Goal: Task Accomplishment & Management: Manage account settings

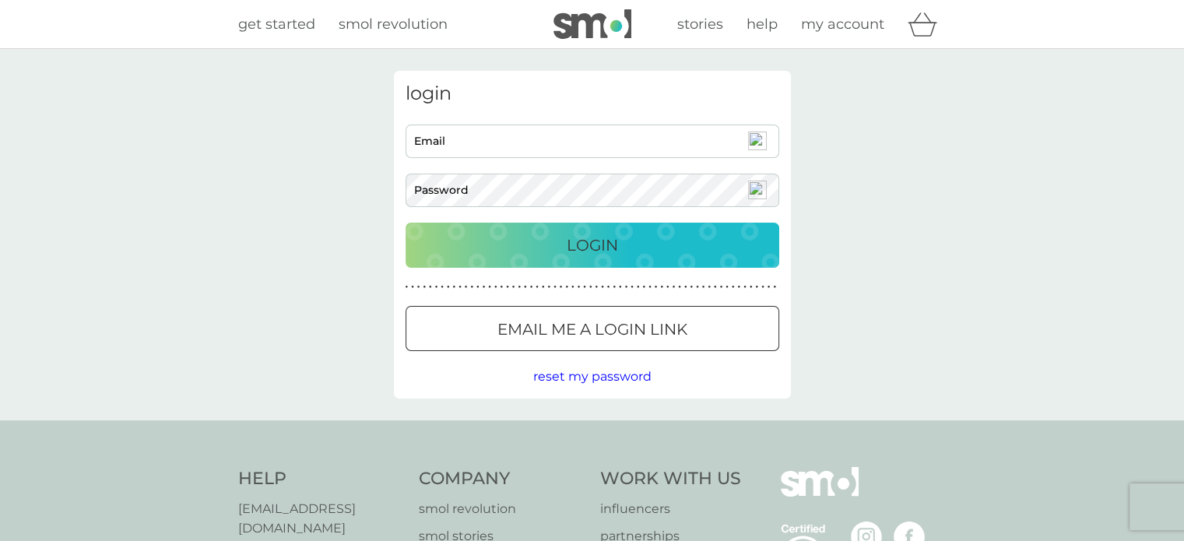
click at [497, 137] on input "Email" at bounding box center [593, 141] width 374 height 33
type input "[EMAIL_ADDRESS][DOMAIN_NAME]"
click at [406, 223] on button "Login" at bounding box center [593, 245] width 374 height 45
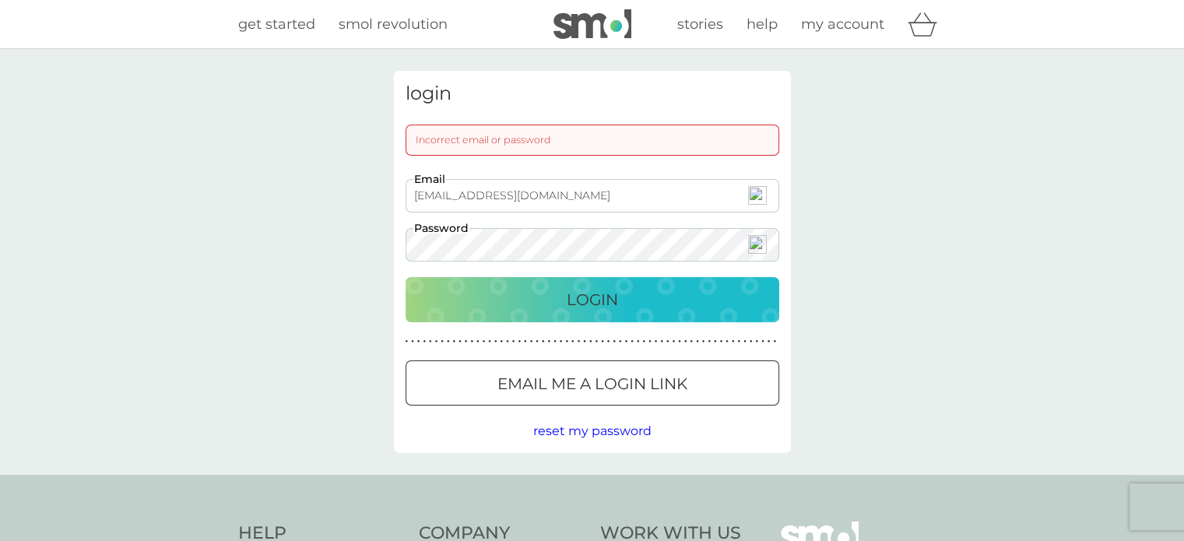
click at [406, 277] on button "Login" at bounding box center [593, 299] width 374 height 45
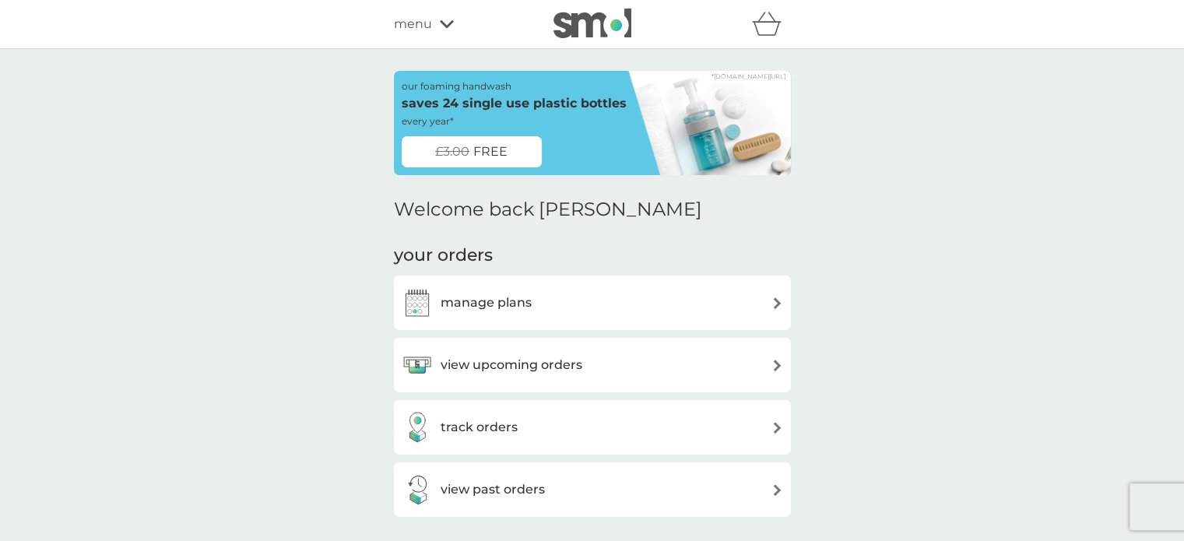
click at [526, 366] on h3 "view upcoming orders" at bounding box center [512, 365] width 142 height 20
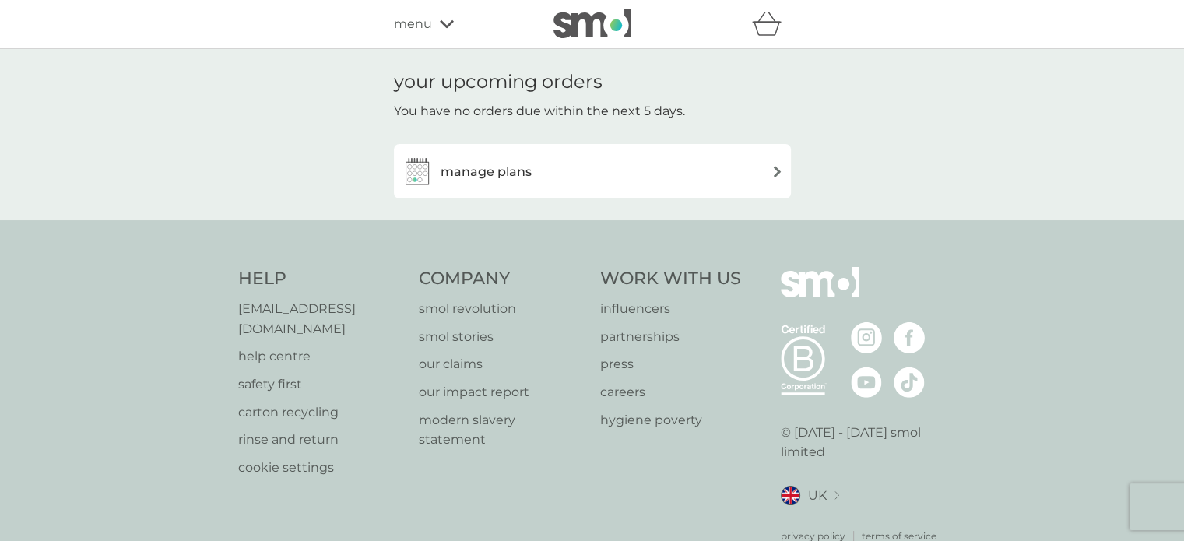
click at [713, 171] on div "manage plans" at bounding box center [593, 171] width 382 height 31
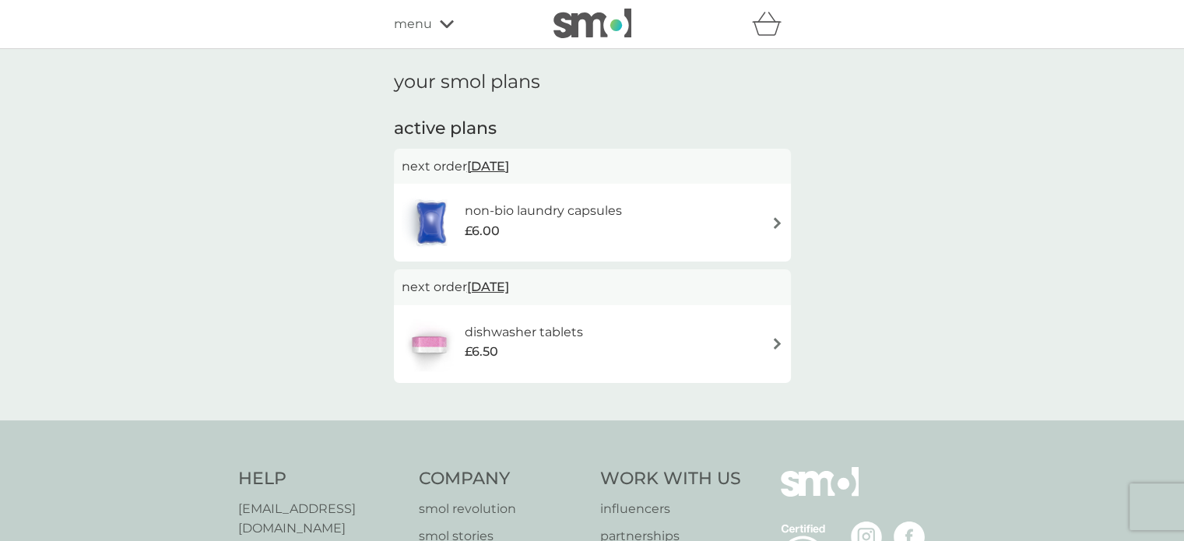
click at [604, 209] on h6 "non-bio laundry capsules" at bounding box center [543, 211] width 157 height 20
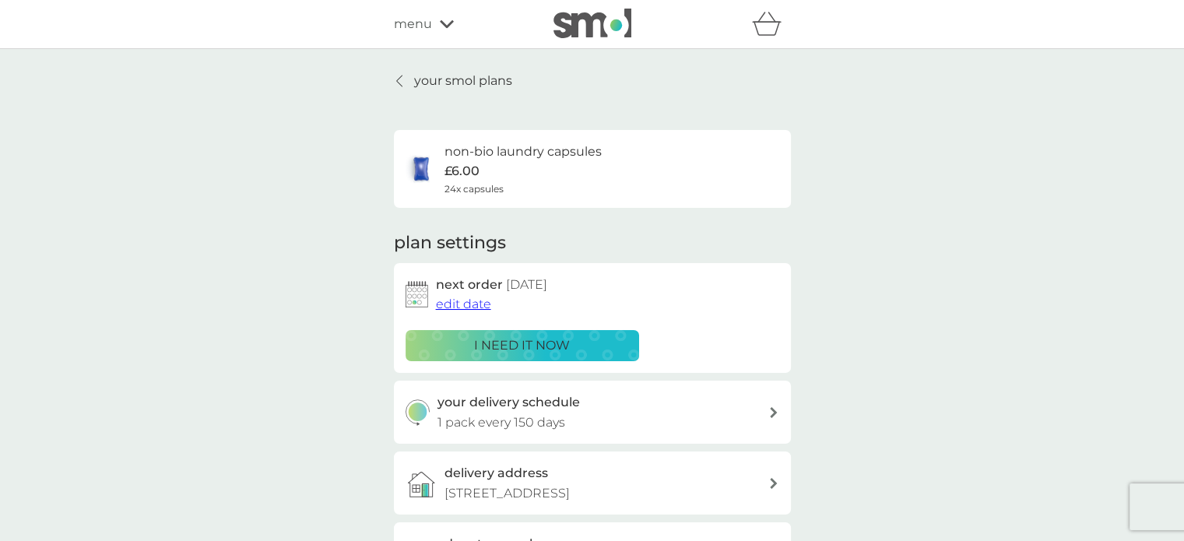
click at [474, 305] on span "edit date" at bounding box center [463, 304] width 55 height 15
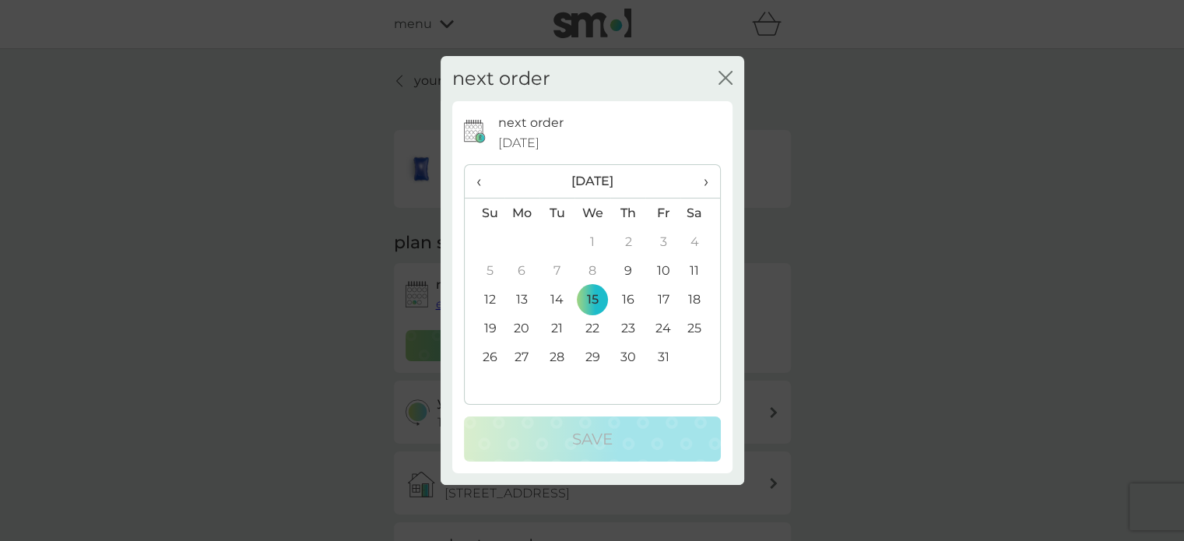
click at [708, 182] on th "›" at bounding box center [700, 181] width 39 height 33
click at [479, 181] on span "‹" at bounding box center [485, 181] width 16 height 33
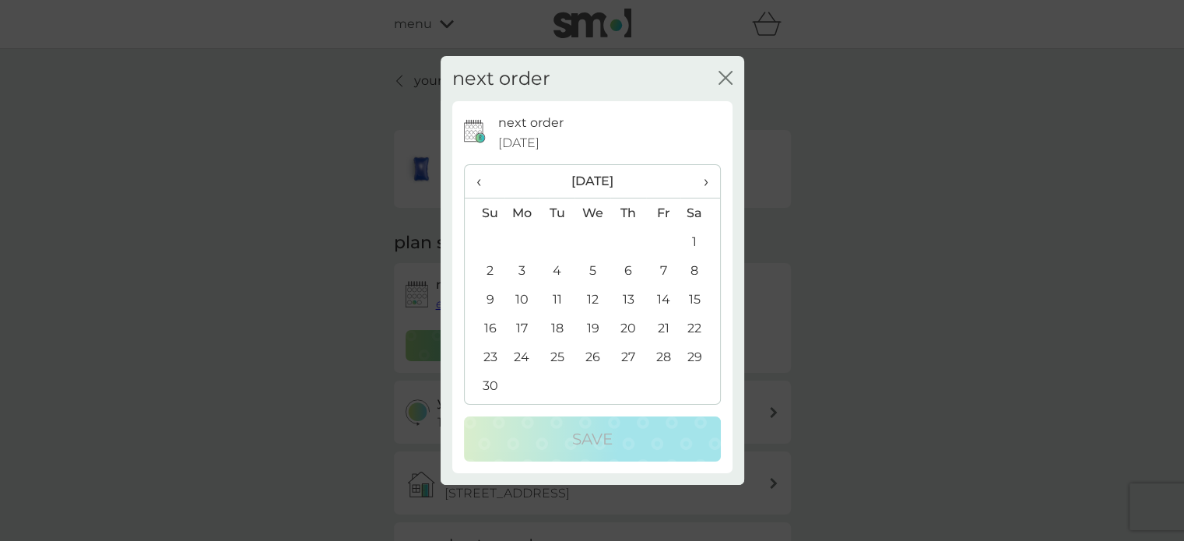
click at [479, 181] on span "‹" at bounding box center [485, 181] width 16 height 33
click at [711, 182] on th "›" at bounding box center [700, 181] width 39 height 33
click at [705, 180] on span "›" at bounding box center [700, 181] width 16 height 33
click at [594, 299] on td "14" at bounding box center [593, 299] width 36 height 29
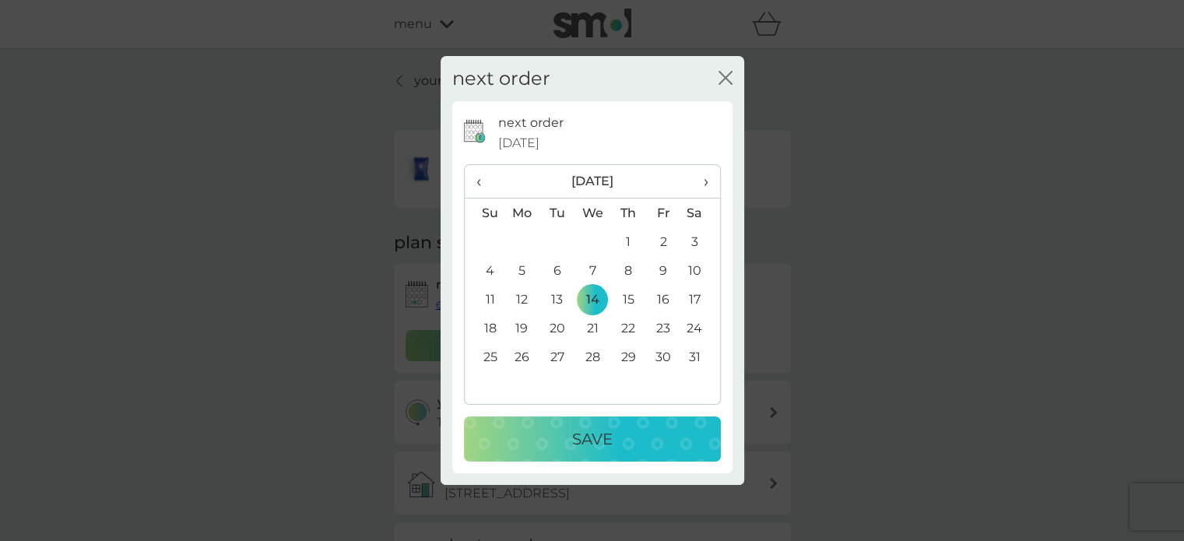
click at [598, 445] on p "Save" at bounding box center [592, 439] width 40 height 25
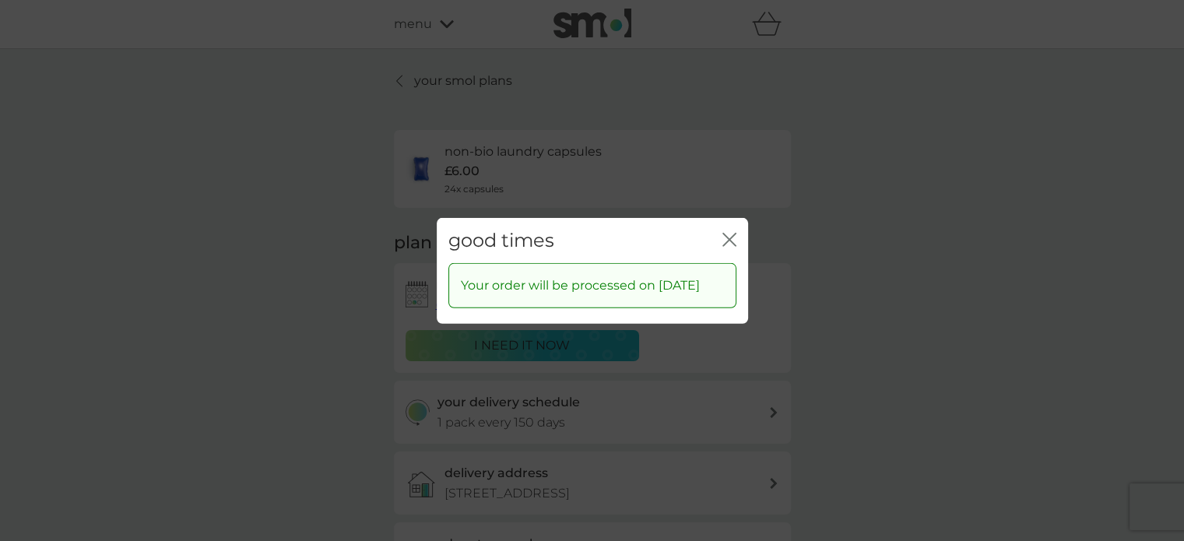
click at [723, 232] on icon "close" at bounding box center [730, 239] width 14 height 14
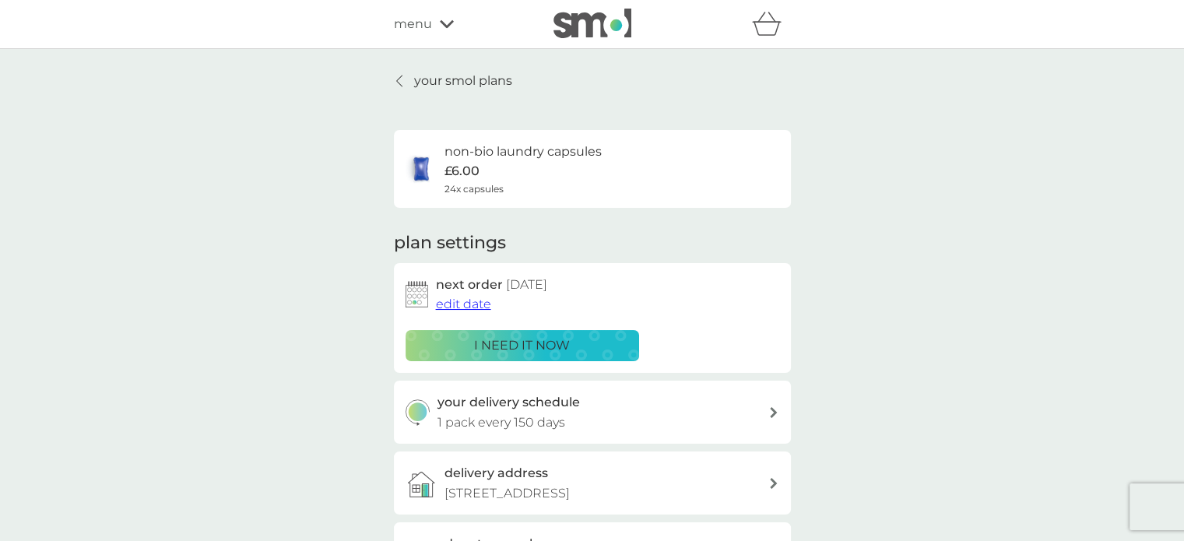
click at [492, 83] on p "your smol plans" at bounding box center [463, 81] width 98 height 20
